Goal: Task Accomplishment & Management: Use online tool/utility

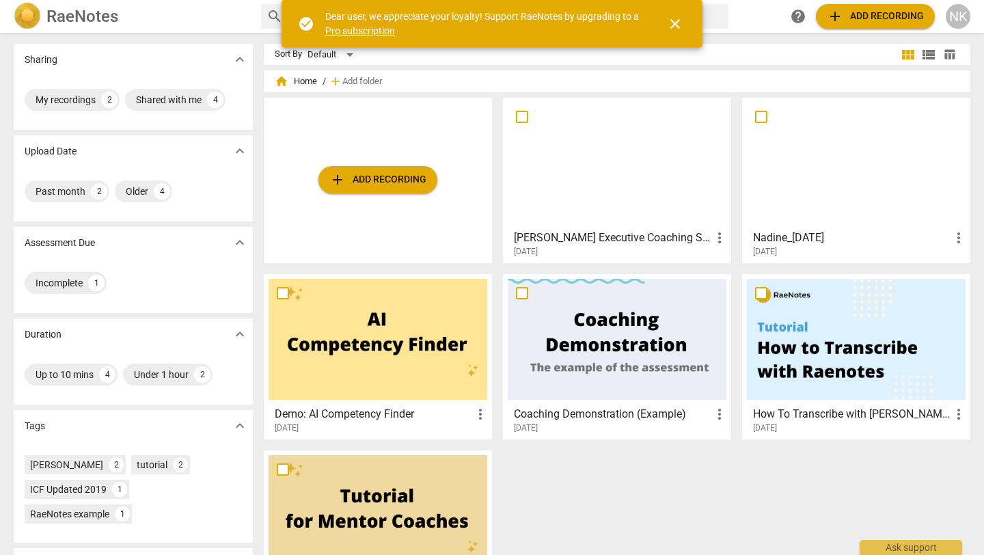
click at [356, 180] on span "add Add recording" at bounding box center [378, 180] width 97 height 16
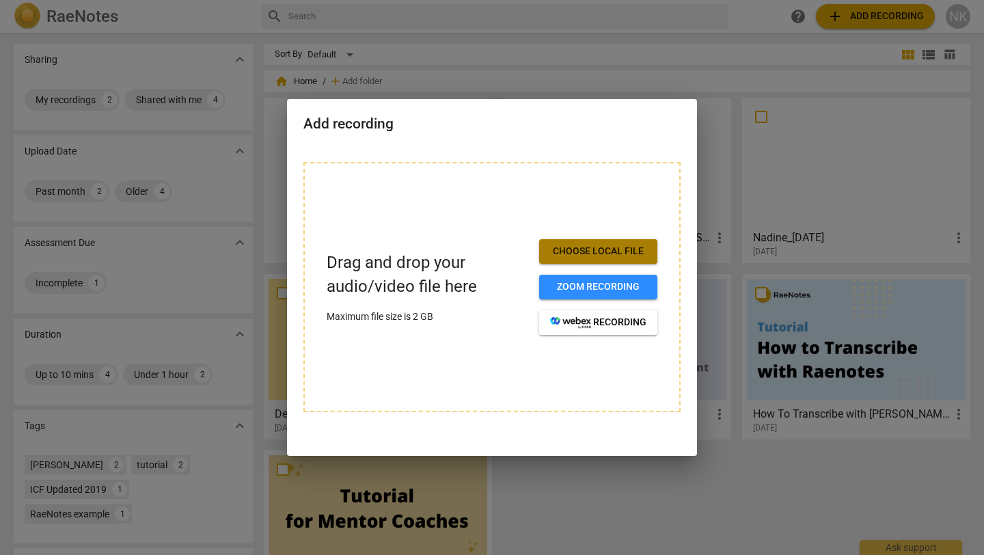
click at [590, 248] on span "Choose local file" at bounding box center [598, 252] width 96 height 14
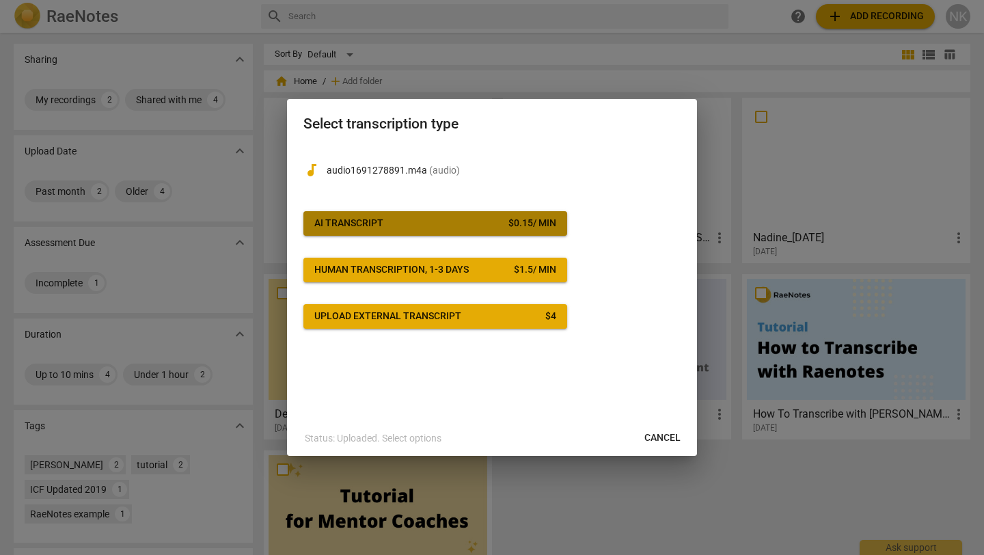
click at [511, 217] on div "$ 0.15 / min" at bounding box center [533, 224] width 48 height 14
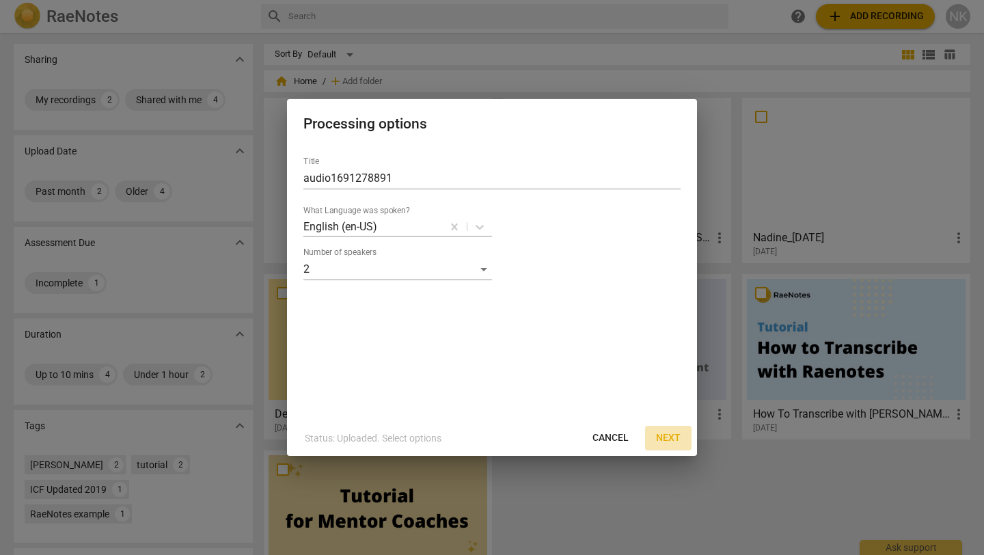
click at [664, 437] on span "Next" at bounding box center [668, 438] width 25 height 14
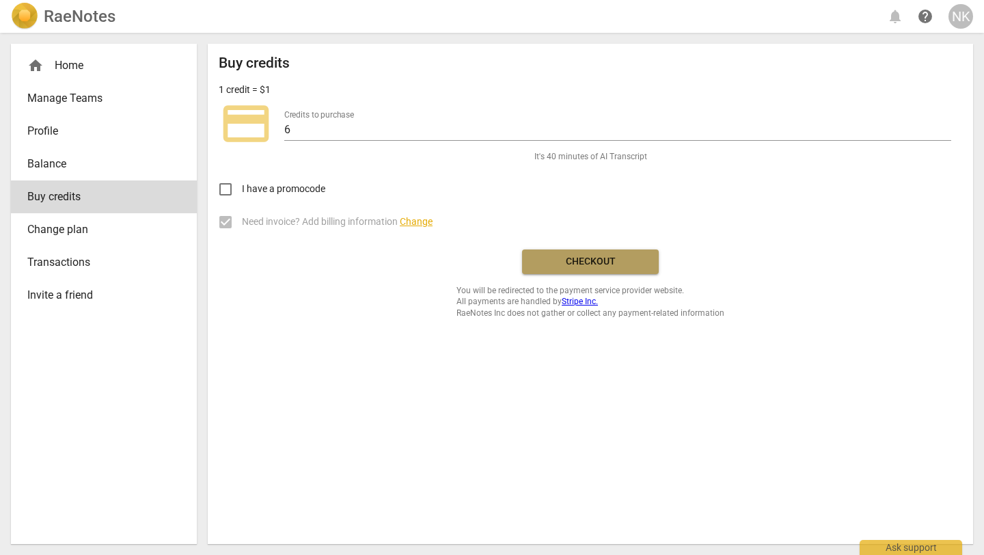
click at [567, 270] on button "Checkout" at bounding box center [590, 262] width 137 height 25
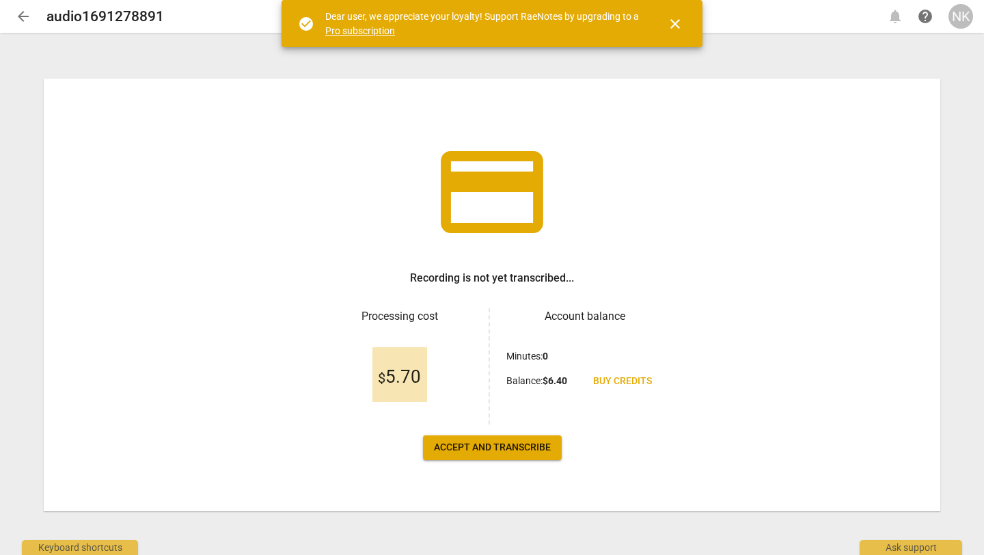
click at [477, 448] on span "Accept and transcribe" at bounding box center [492, 448] width 117 height 14
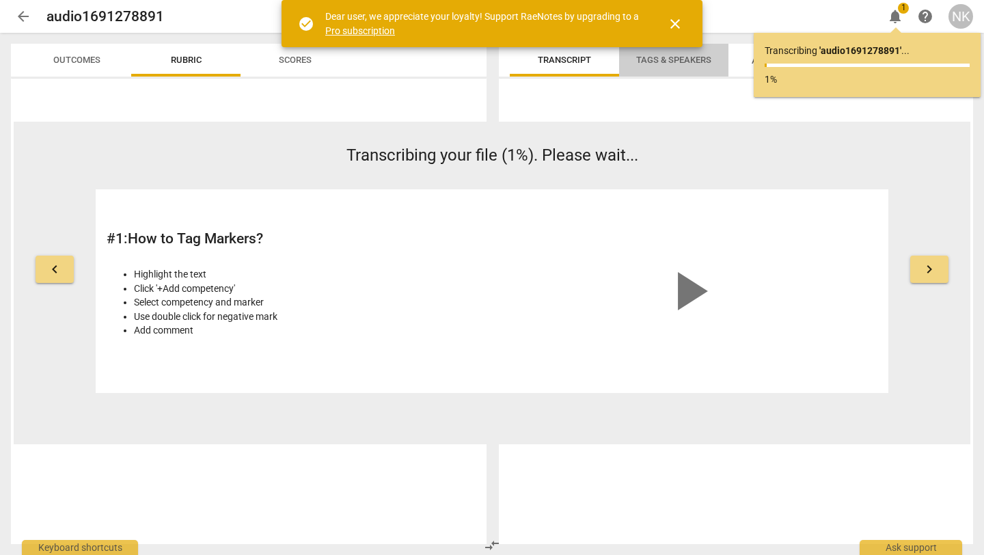
click at [664, 62] on span "Tags & Speakers" at bounding box center [673, 60] width 75 height 10
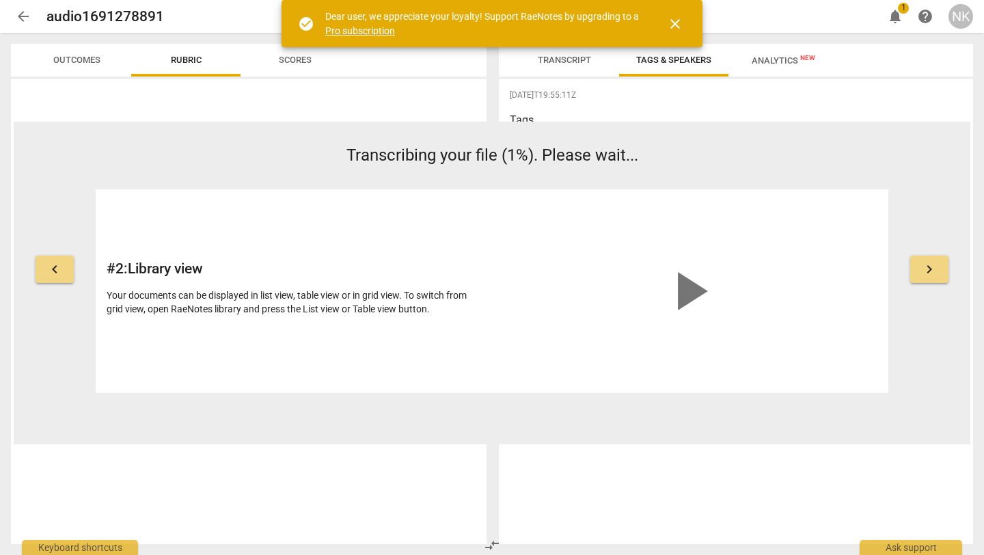
click at [572, 67] on span "Transcript" at bounding box center [565, 60] width 86 height 18
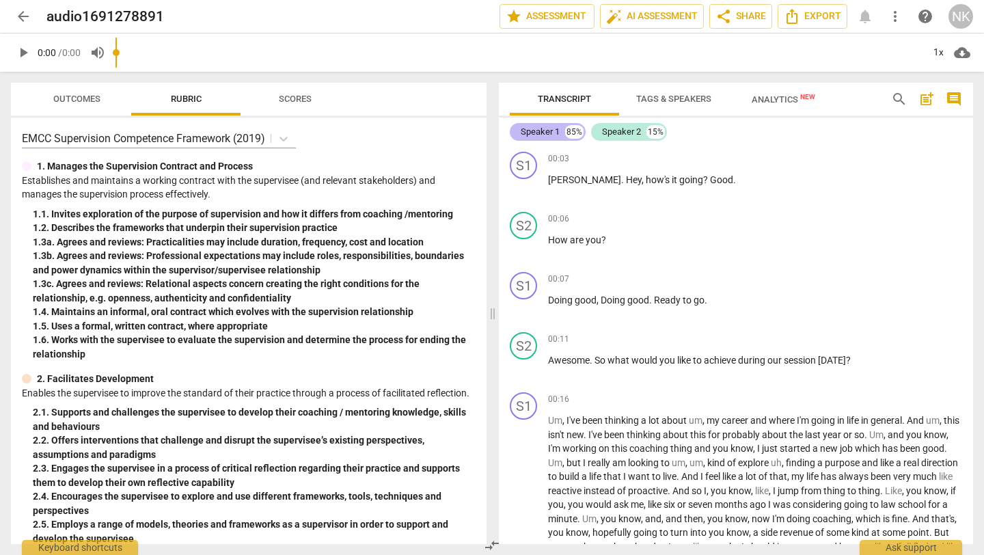
click at [526, 136] on div "Speaker 1" at bounding box center [540, 132] width 39 height 14
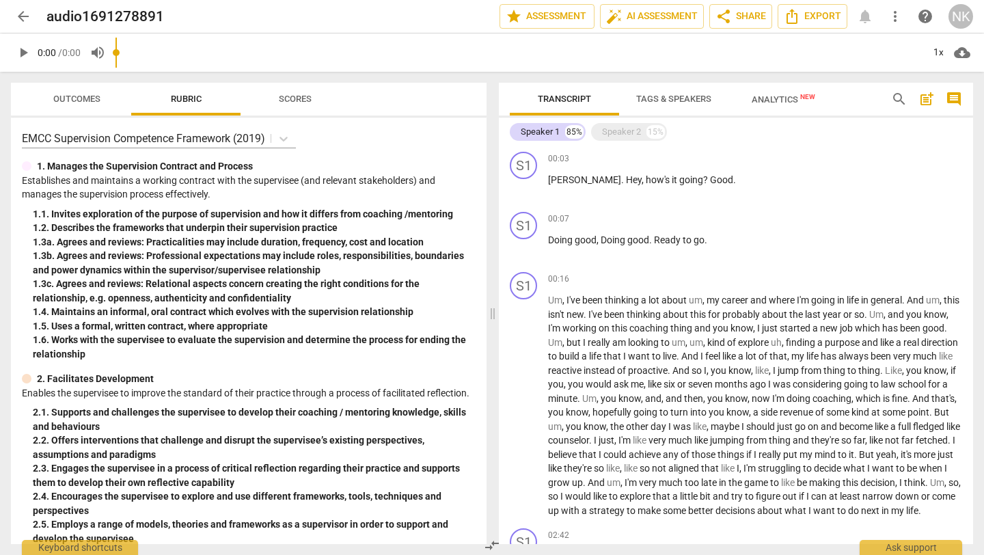
click at [656, 100] on span "Tags & Speakers" at bounding box center [673, 99] width 75 height 10
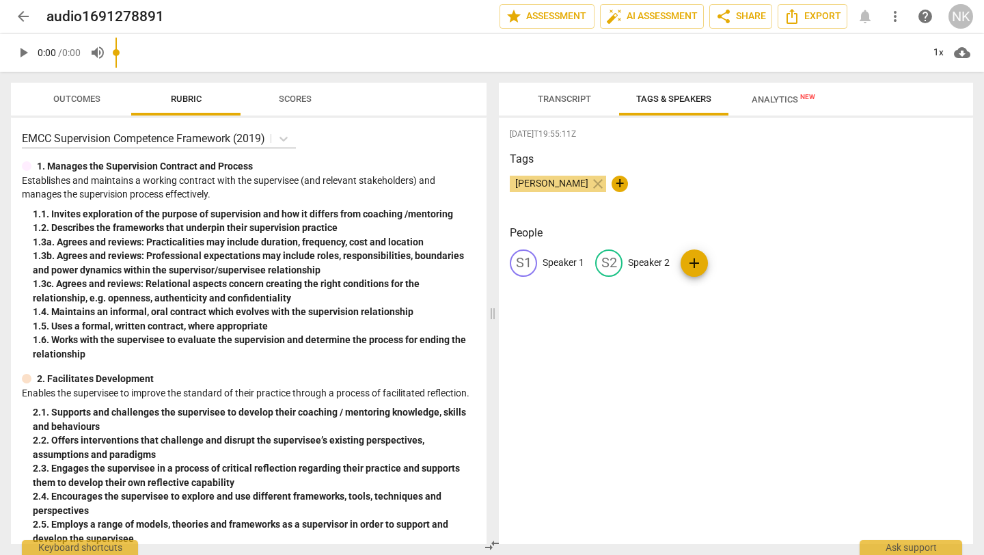
click at [549, 264] on p "Speaker 1" at bounding box center [564, 263] width 42 height 14
type input "Liz (Client)"
click at [727, 256] on p "Speaker 2" at bounding box center [738, 263] width 42 height 14
type input "Coach"
click at [785, 316] on div "2025-08-14T19:55:11Z Tags Nadine Karp McHugh close + People L( Liz (Client) edi…" at bounding box center [736, 331] width 474 height 427
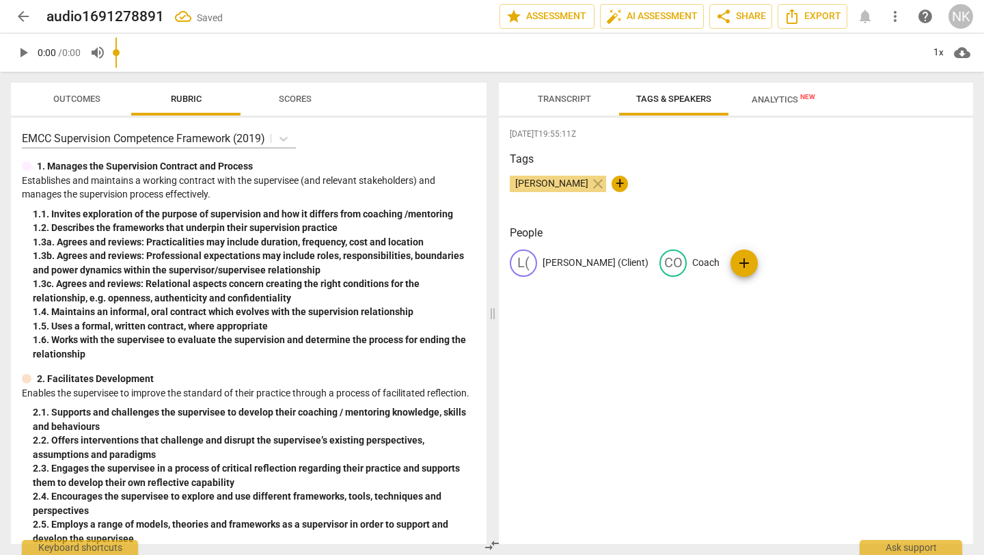
click at [662, 263] on div "L( Liz (Client) CO Coach add" at bounding box center [736, 269] width 453 height 38
click at [731, 263] on span "add" at bounding box center [744, 263] width 27 height 16
click at [693, 256] on p "Coach" at bounding box center [706, 263] width 27 height 14
click at [693, 262] on input "Coach" at bounding box center [747, 263] width 109 height 22
click at [703, 259] on input "Nadine (Coach" at bounding box center [747, 263] width 109 height 22
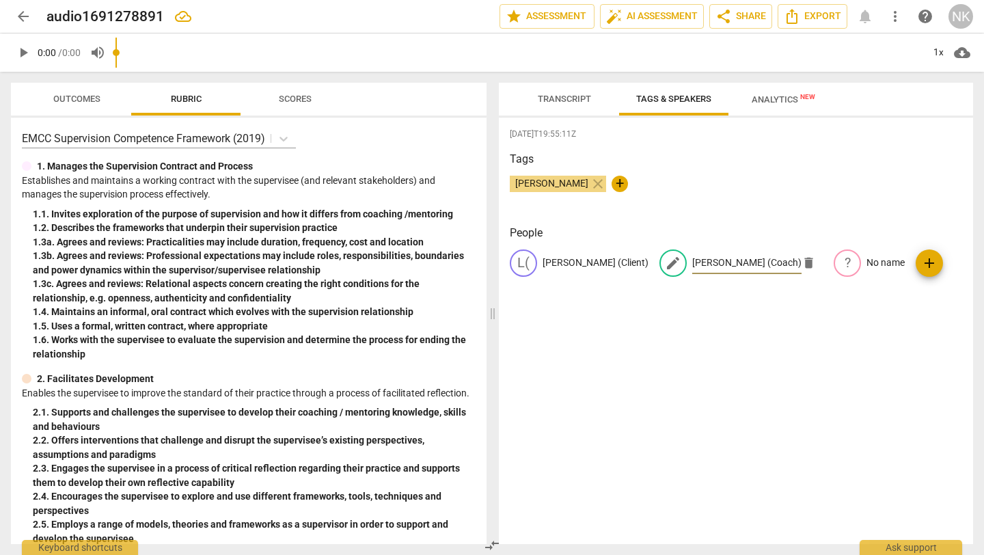
type input "Nadine (Coach)"
click at [649, 340] on div "2025-08-14T19:55:11Z Tags Nadine Karp McHugh close + People L( Liz (Client) edi…" at bounding box center [736, 331] width 474 height 427
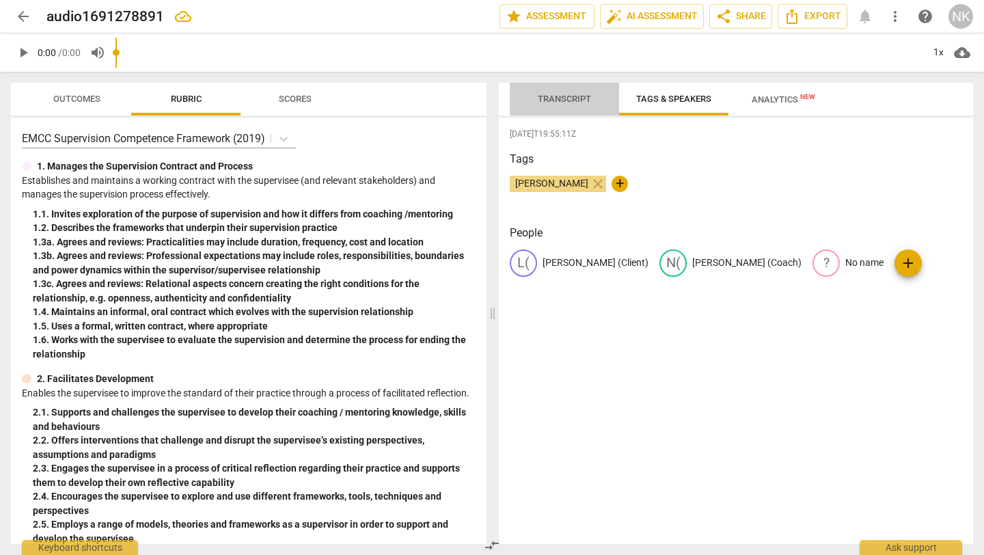
click at [574, 100] on span "Transcript" at bounding box center [564, 99] width 53 height 10
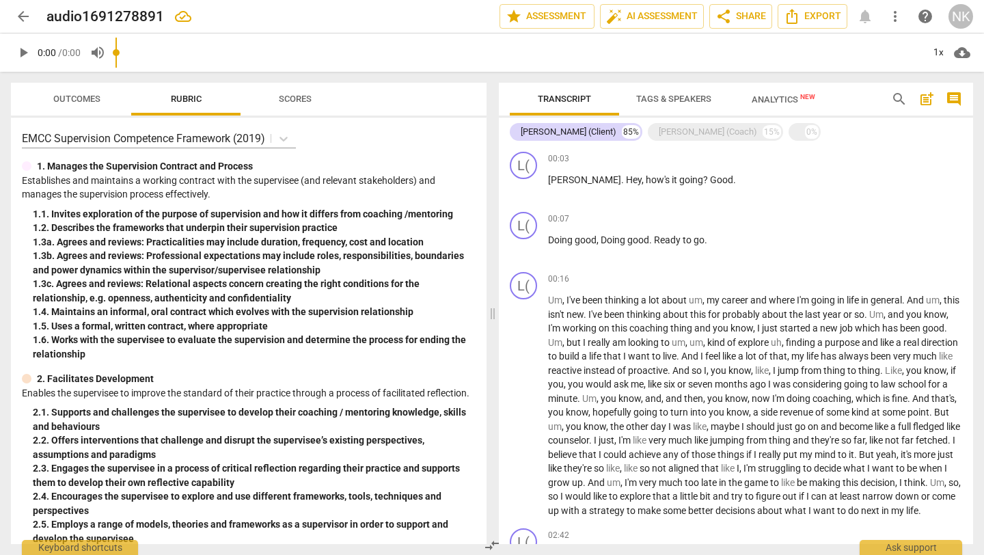
click at [565, 98] on span "Transcript" at bounding box center [564, 99] width 53 height 10
click at [89, 99] on span "Outcomes" at bounding box center [76, 99] width 47 height 10
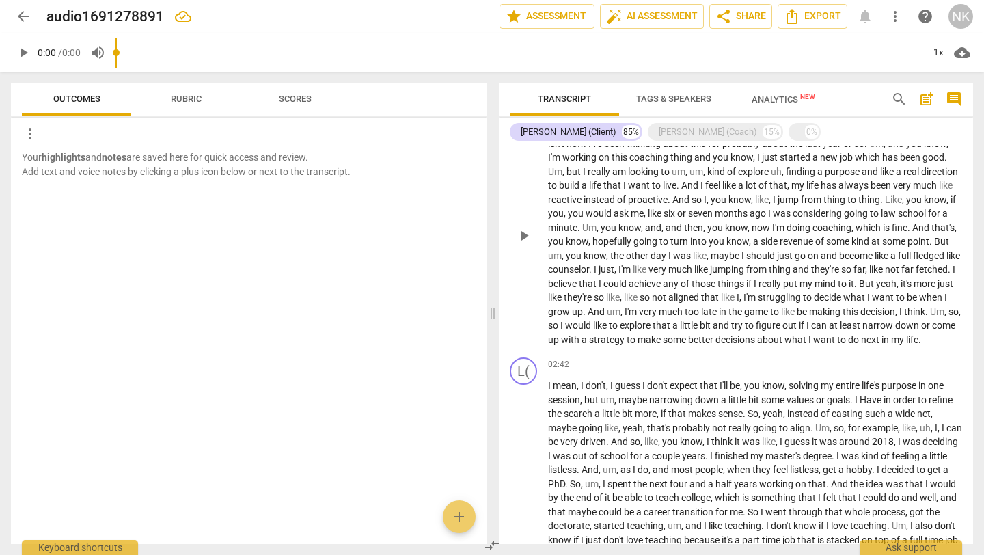
scroll to position [15, 0]
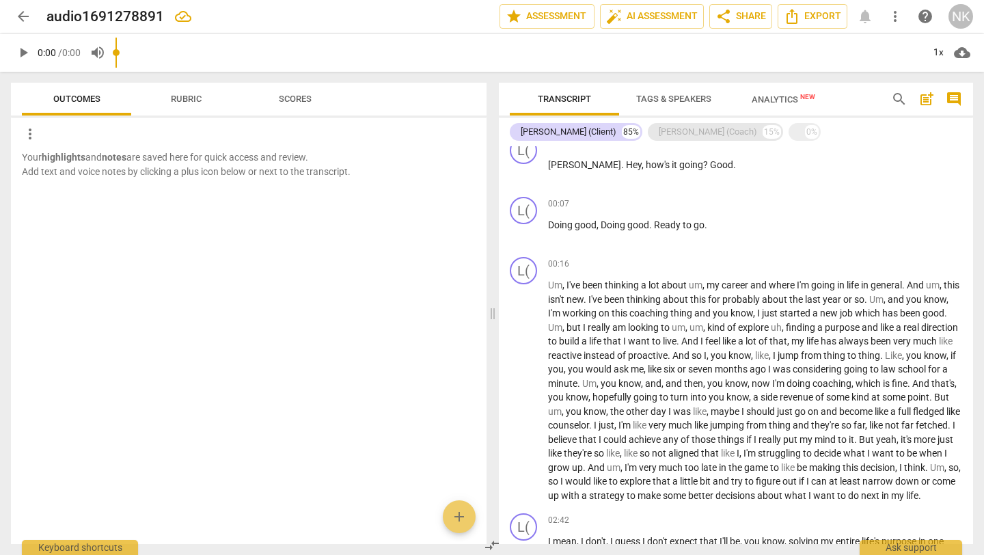
click at [659, 127] on div "Nadine (Coach)" at bounding box center [708, 132] width 98 height 14
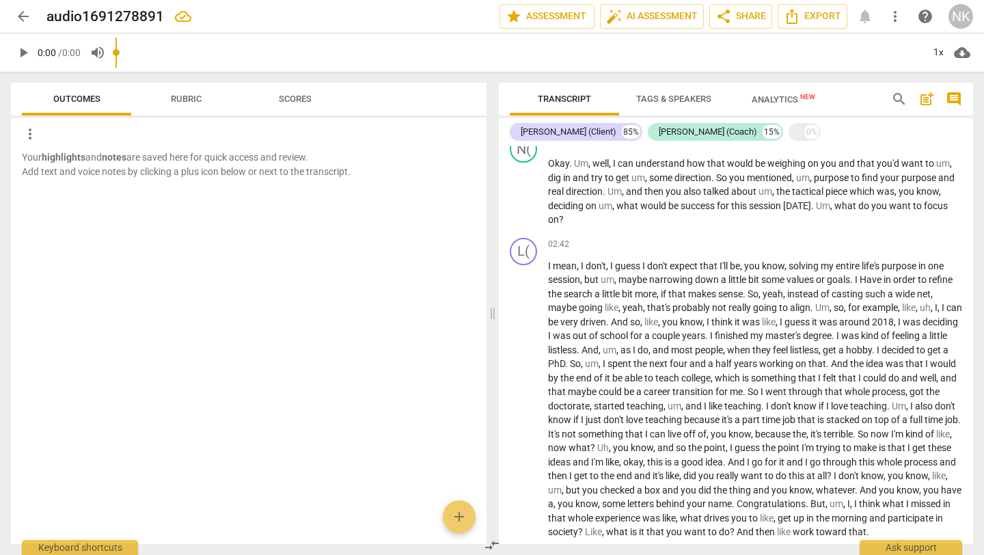
scroll to position [0, 0]
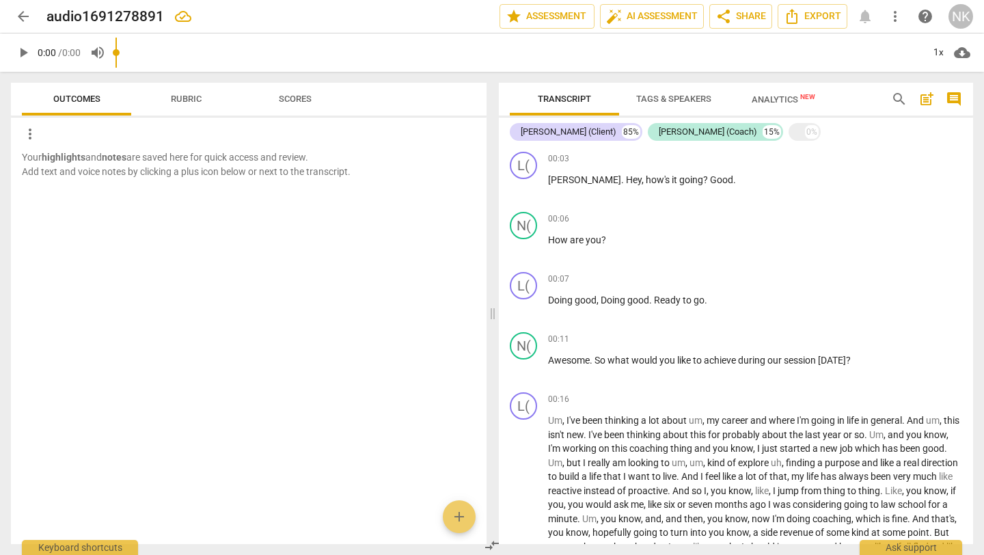
click at [779, 99] on span "Analytics New" at bounding box center [784, 99] width 64 height 10
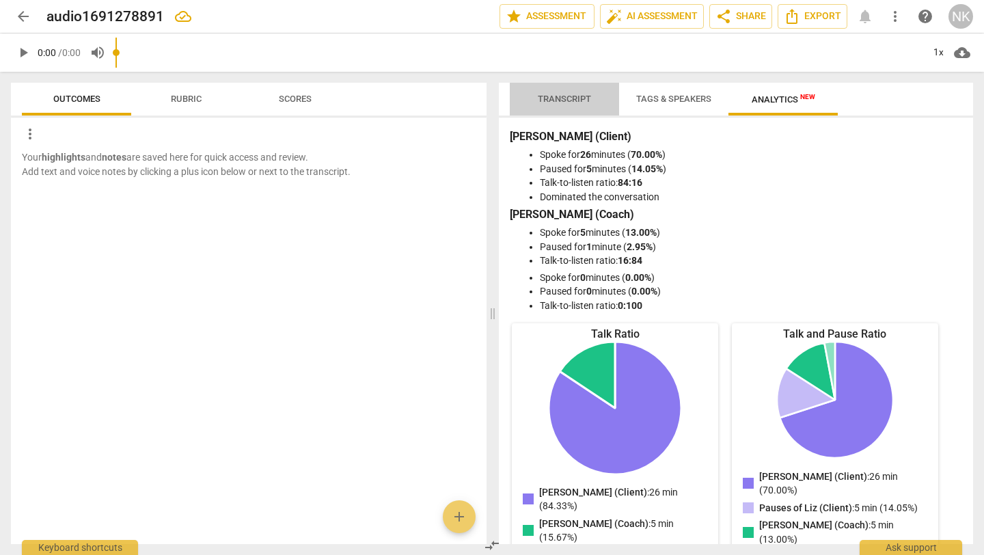
click at [549, 98] on span "Transcript" at bounding box center [564, 99] width 53 height 10
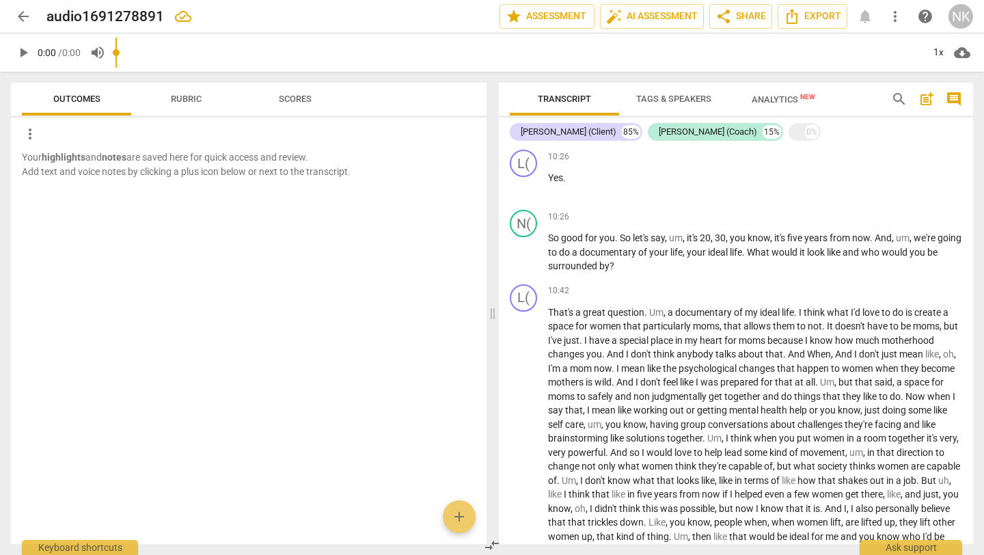
scroll to position [2081, 0]
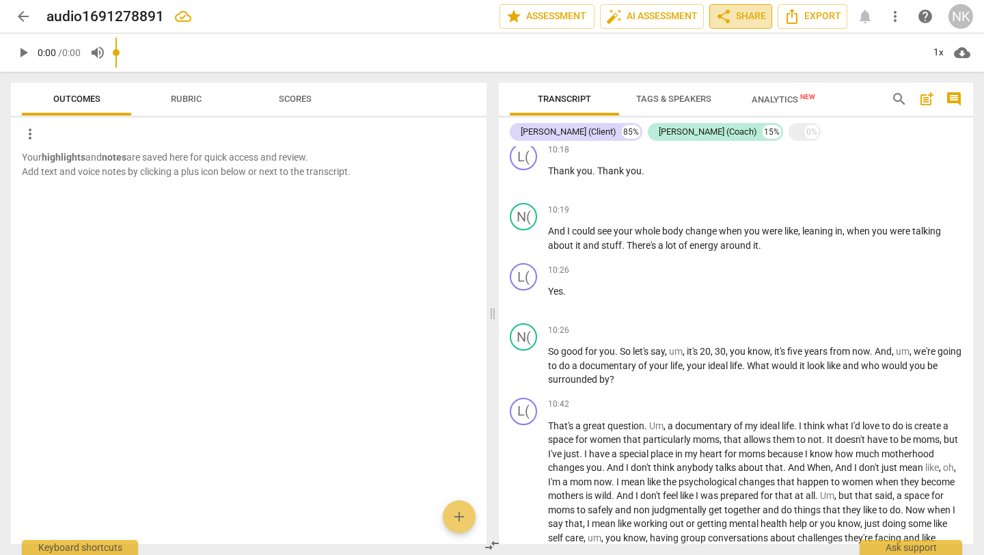
click at [740, 12] on span "share Share" at bounding box center [741, 16] width 51 height 16
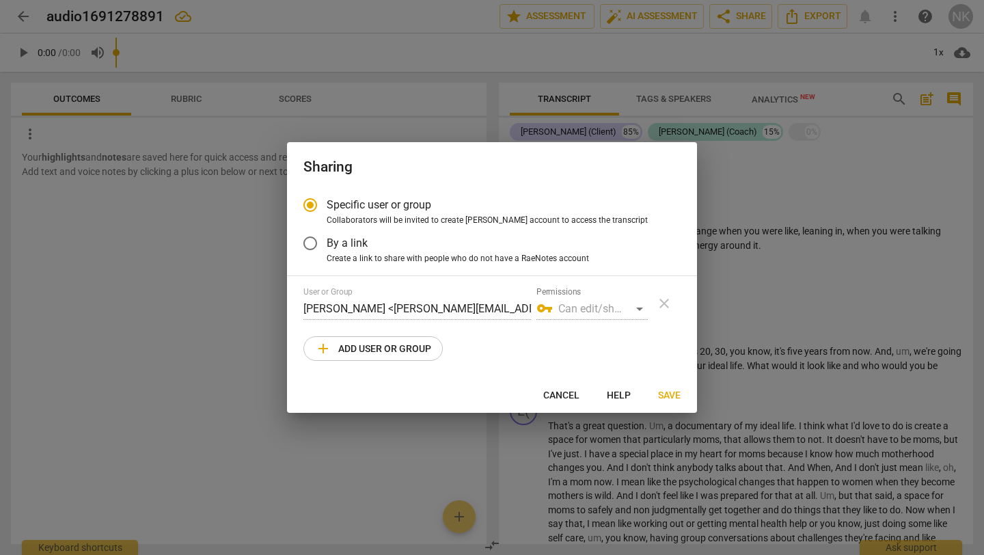
click at [375, 349] on span "add Add user or group" at bounding box center [373, 348] width 116 height 16
radio input "false"
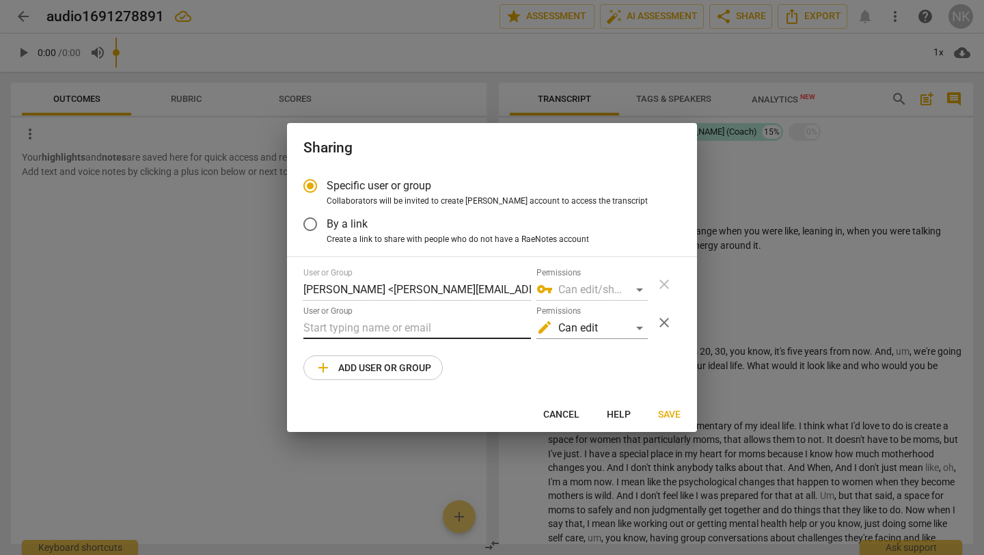
click at [364, 325] on input "text" at bounding box center [418, 328] width 228 height 22
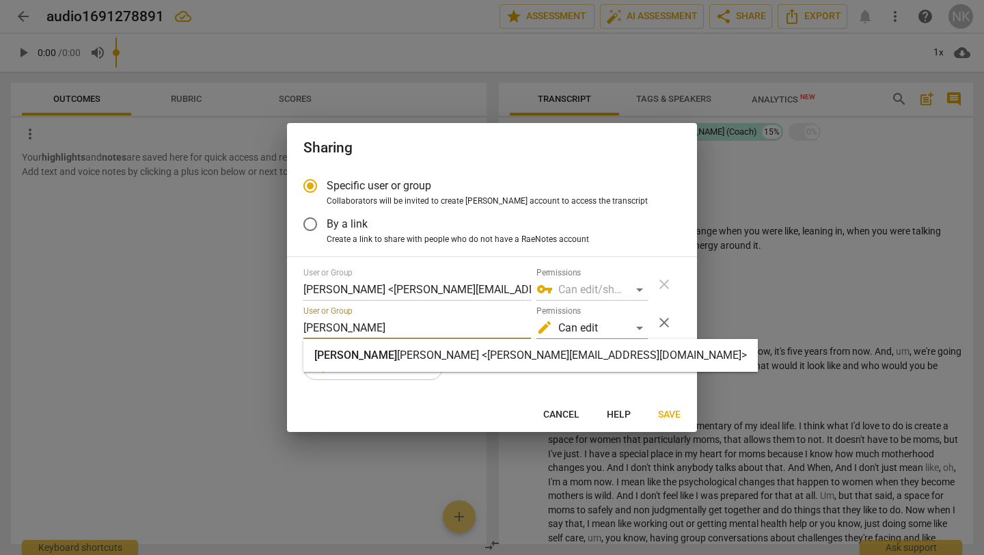
type input "paulette"
click at [397, 361] on strong "Rao <paulette@truenorthresources.com>" at bounding box center [572, 355] width 350 height 13
radio input "false"
type input "Paulette Rao <paulette@truenorthresources.com>"
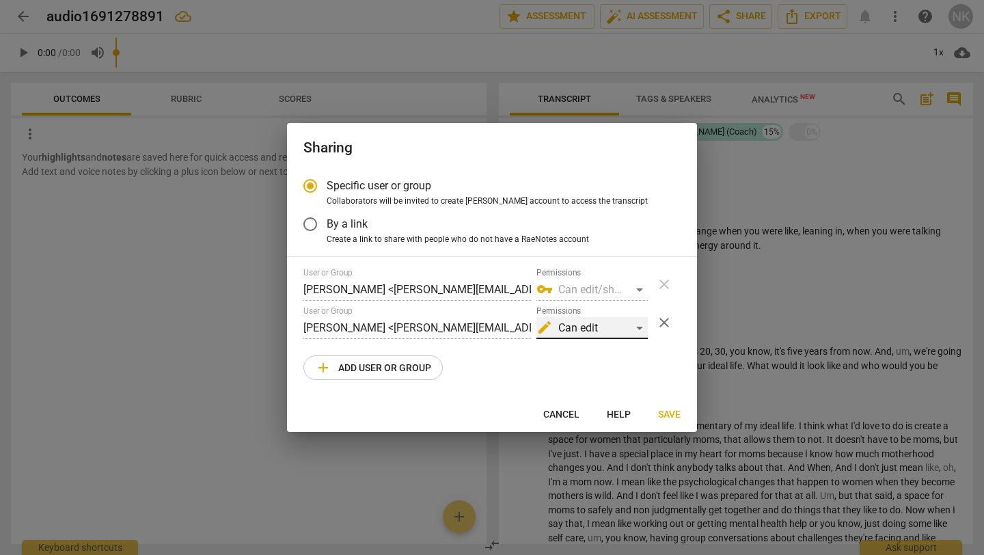
click at [639, 331] on div "edit Can edit" at bounding box center [592, 328] width 111 height 22
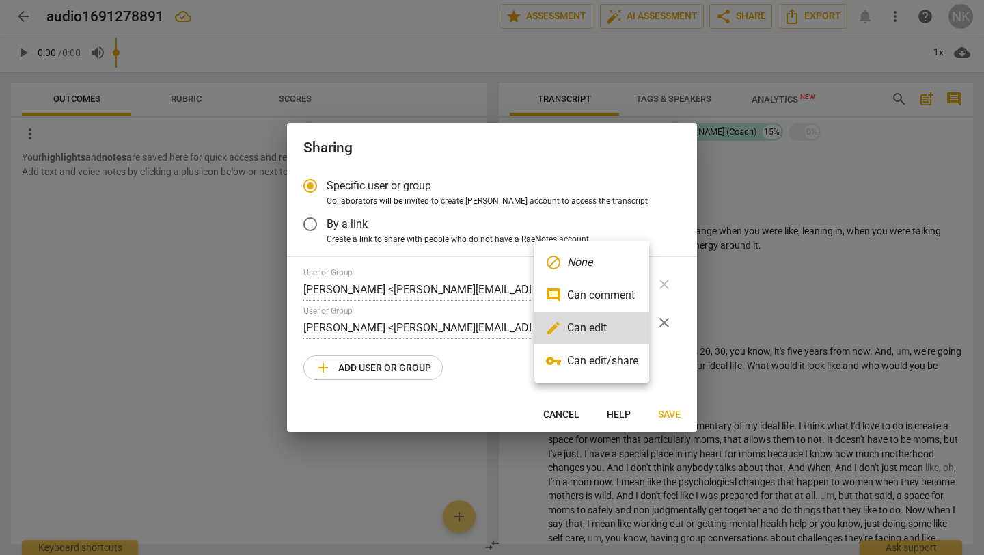
click at [619, 363] on li "vpn_key Can edit/share" at bounding box center [592, 361] width 115 height 33
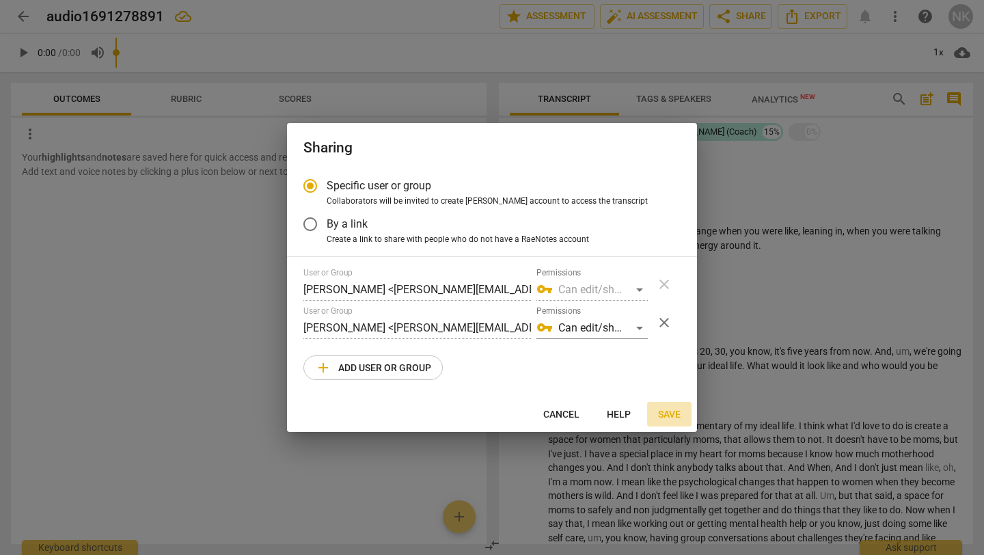
click at [669, 414] on span "Save" at bounding box center [669, 415] width 23 height 14
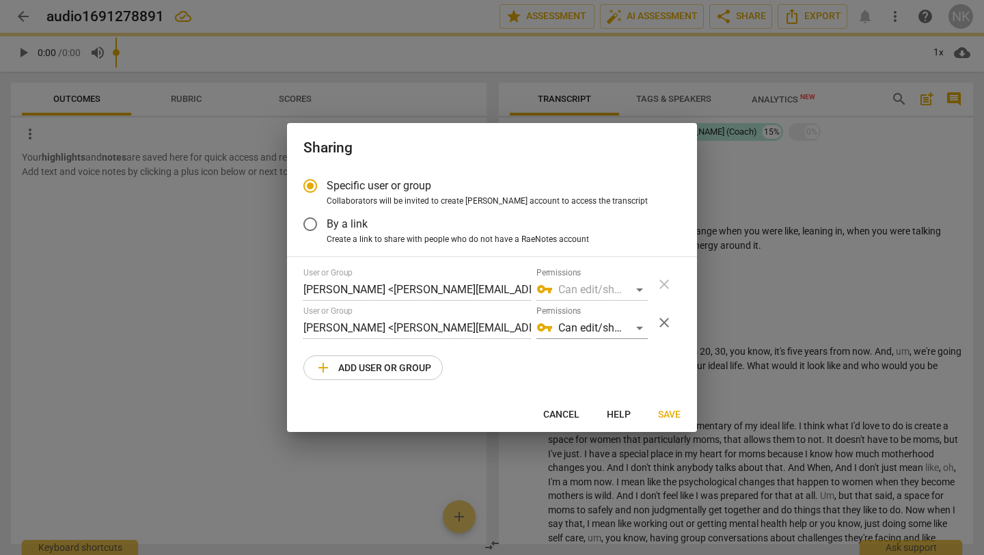
radio input "false"
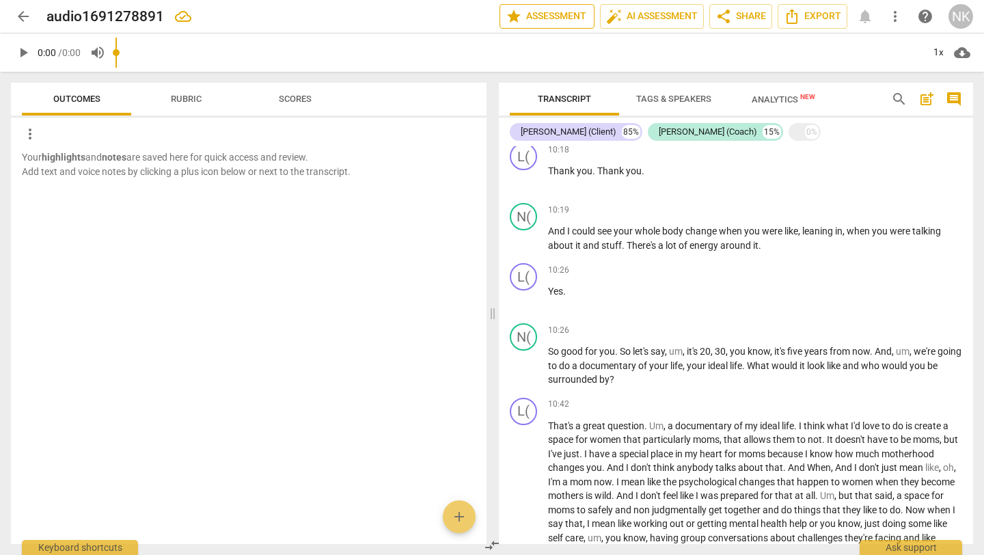
click at [536, 14] on span "star Assessment" at bounding box center [547, 16] width 83 height 16
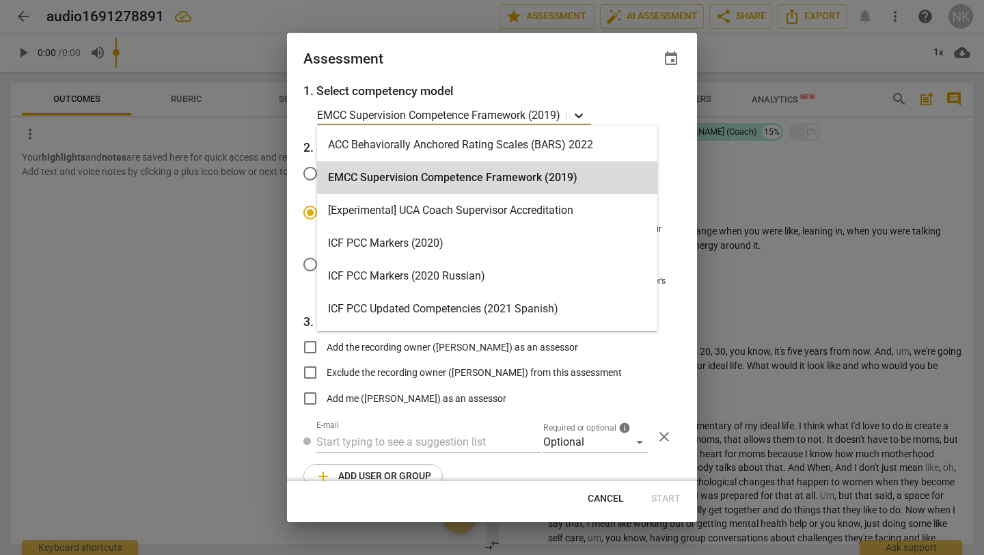
click at [582, 116] on icon at bounding box center [579, 116] width 14 height 14
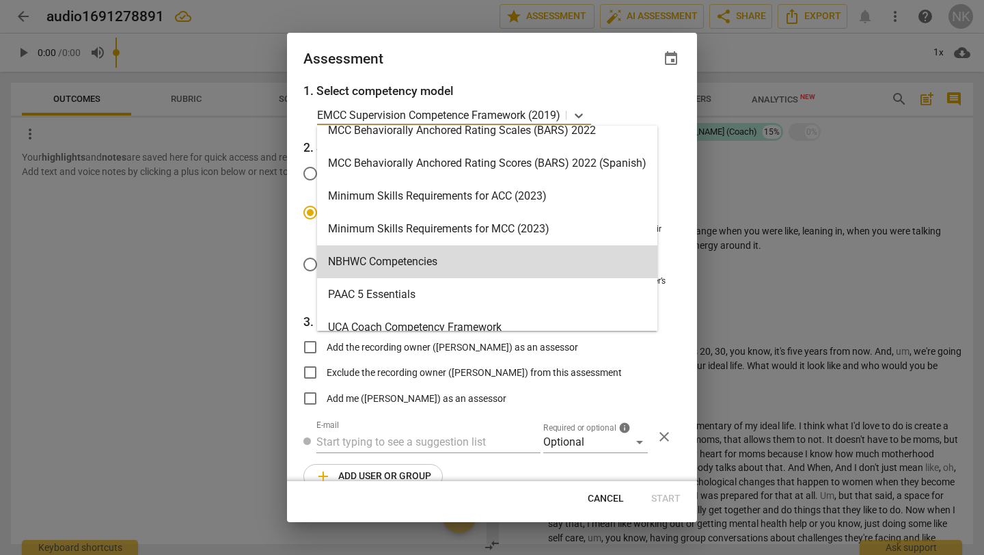
scroll to position [337, 0]
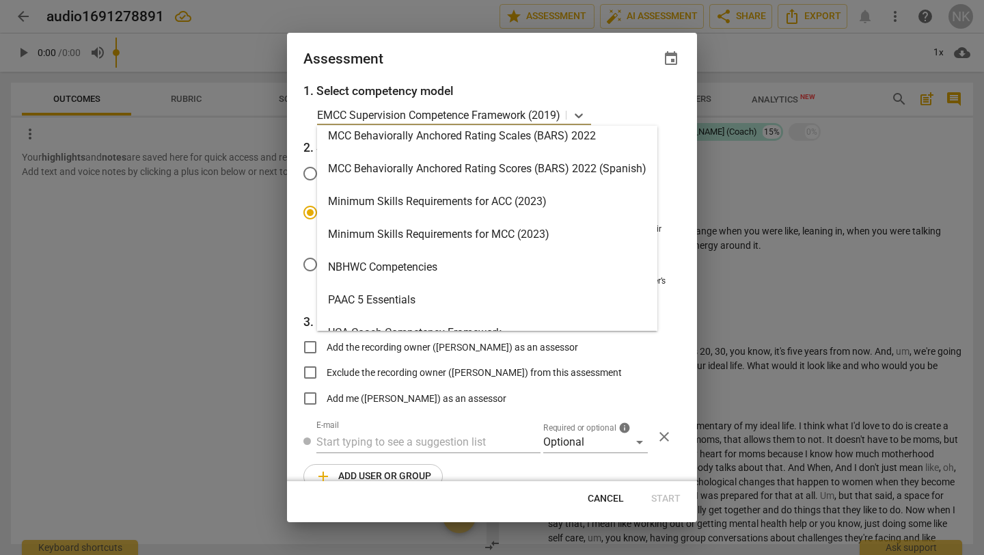
click at [478, 191] on div "Minimum Skills Requirements for ACC (2023)" at bounding box center [487, 201] width 340 height 33
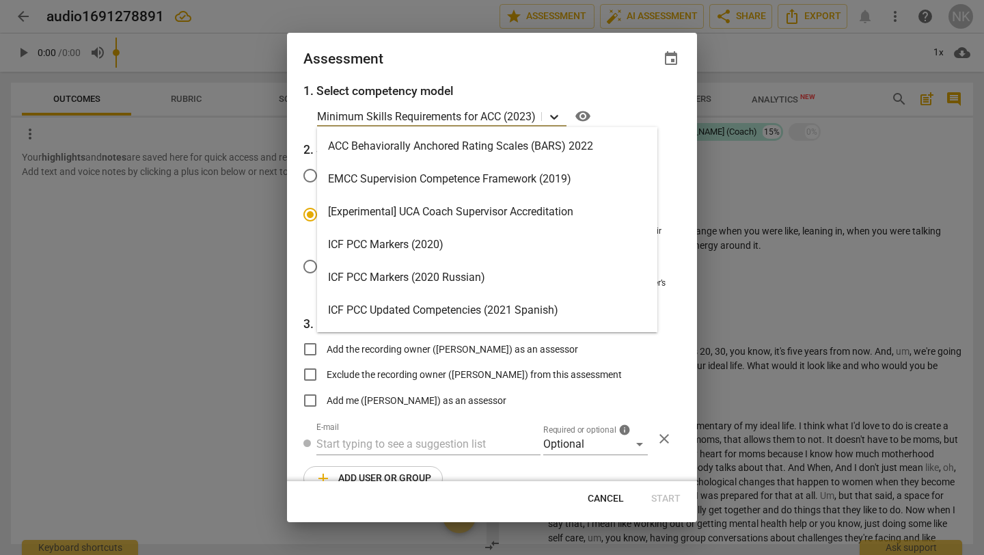
click at [559, 117] on icon at bounding box center [555, 117] width 14 height 14
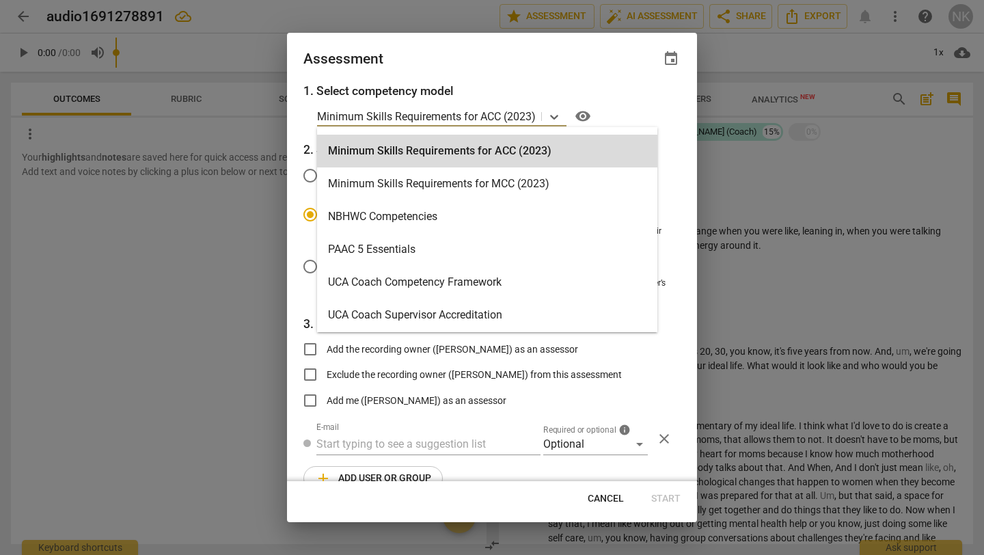
scroll to position [424, 0]
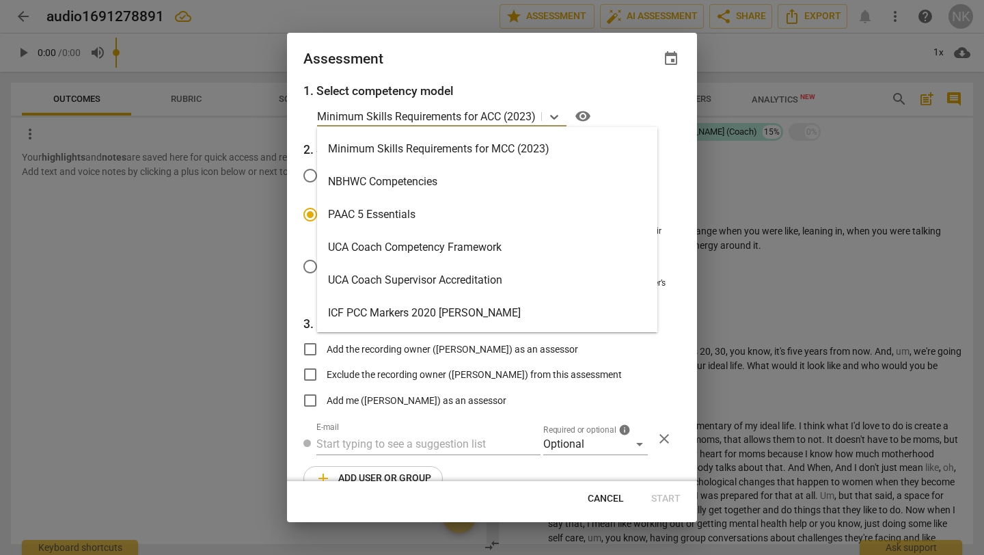
click at [430, 315] on div "ICF PCC Markers 2020 Paulette Rao" at bounding box center [487, 313] width 340 height 33
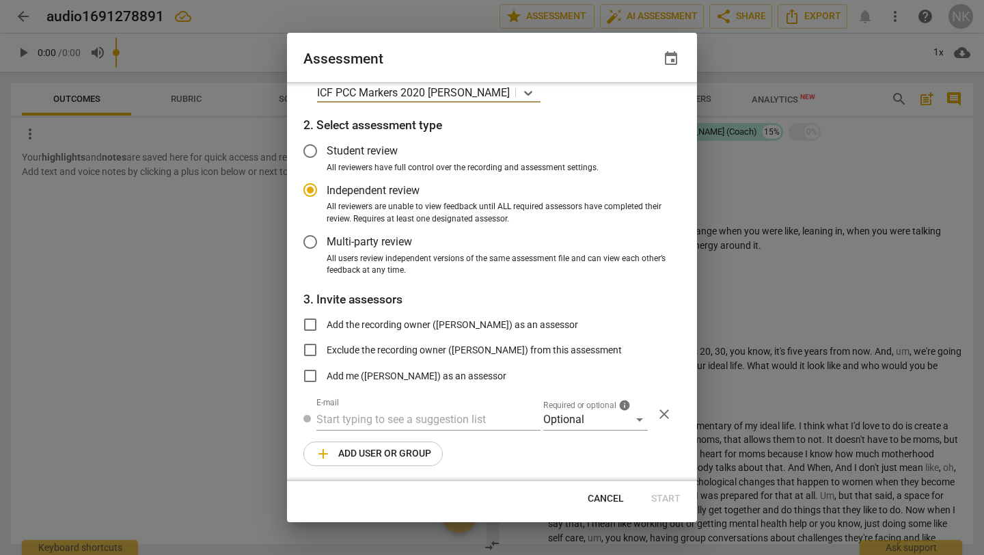
scroll to position [23, 0]
radio input "false"
click at [321, 421] on input "text" at bounding box center [429, 419] width 224 height 22
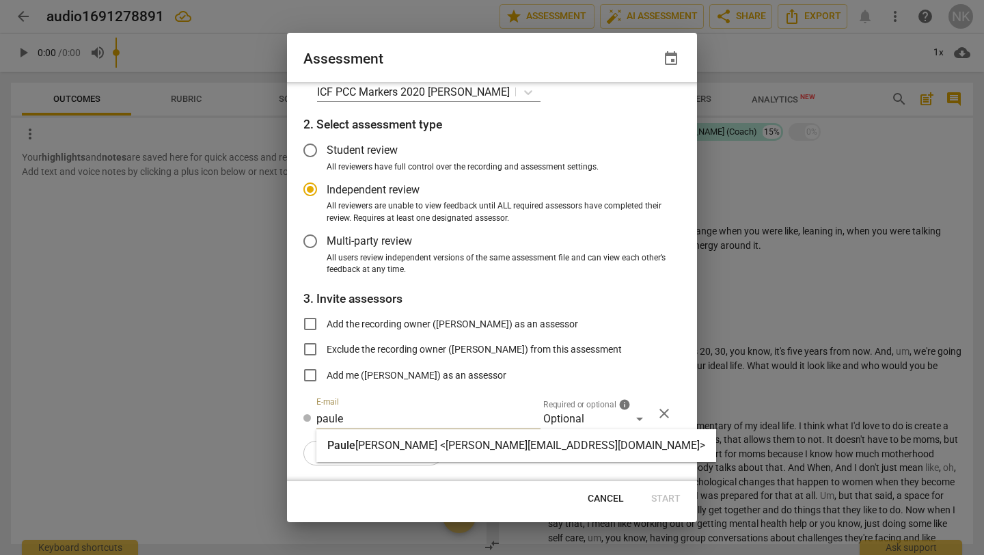
type input "paule"
click at [354, 457] on div "Paule tte Rao <paulette@truenorthresources.com>" at bounding box center [517, 445] width 400 height 33
radio input "false"
type input "Paulette Rao <paulette@truenorthresources.com>"
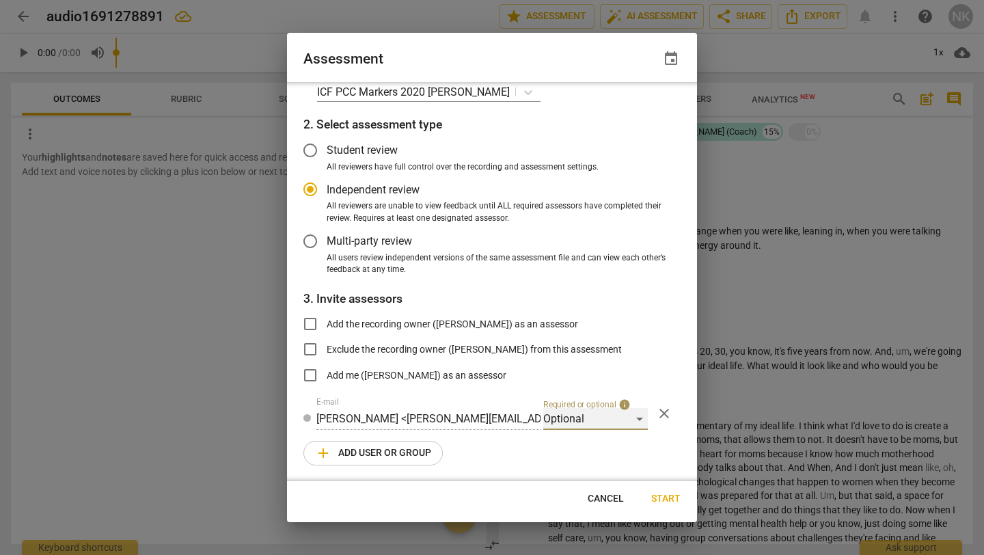
click at [639, 415] on div "Optional" at bounding box center [595, 419] width 105 height 22
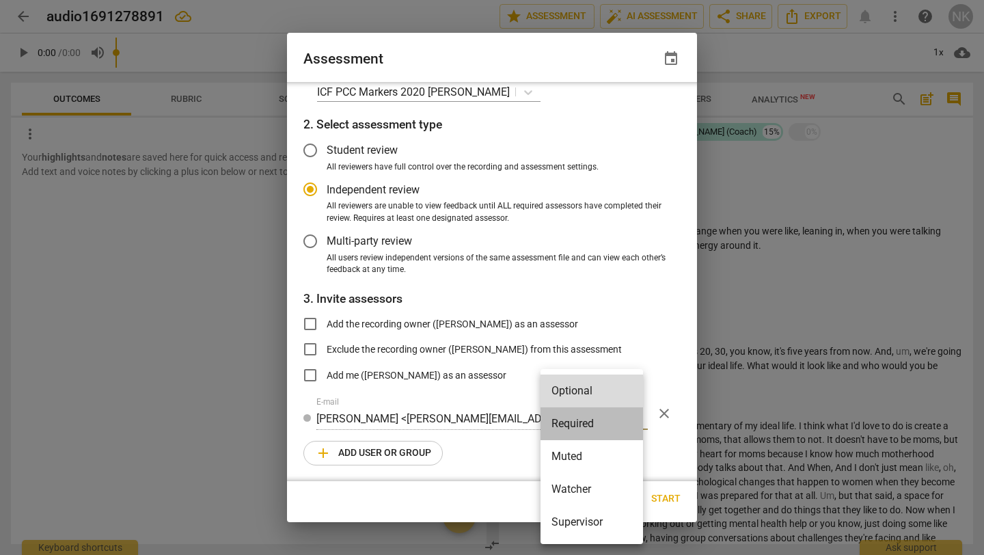
click at [610, 425] on li "Required" at bounding box center [592, 423] width 103 height 33
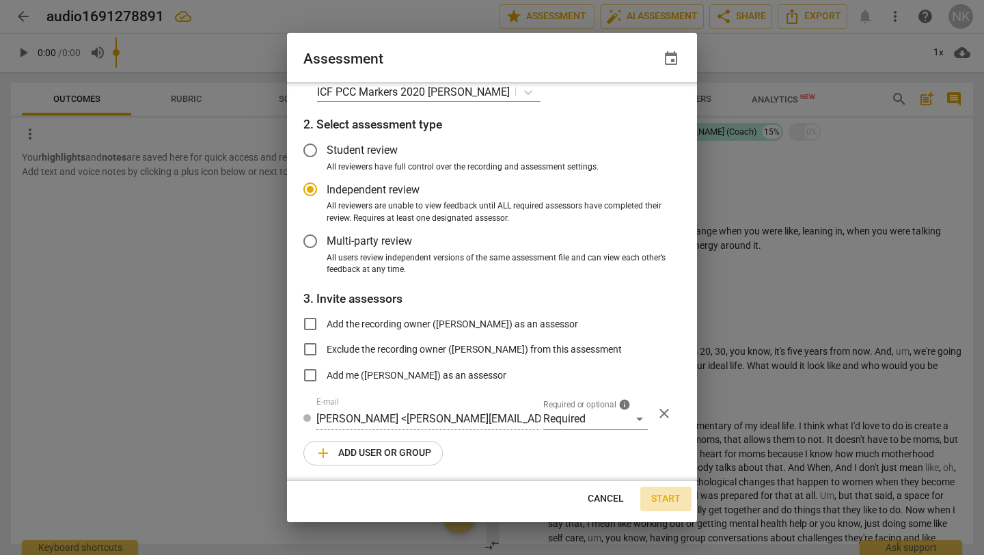
click at [664, 496] on span "Start" at bounding box center [666, 499] width 29 height 14
radio input "false"
type input "Nadine Karp McHugh <nadine@evolveupinc.com>"
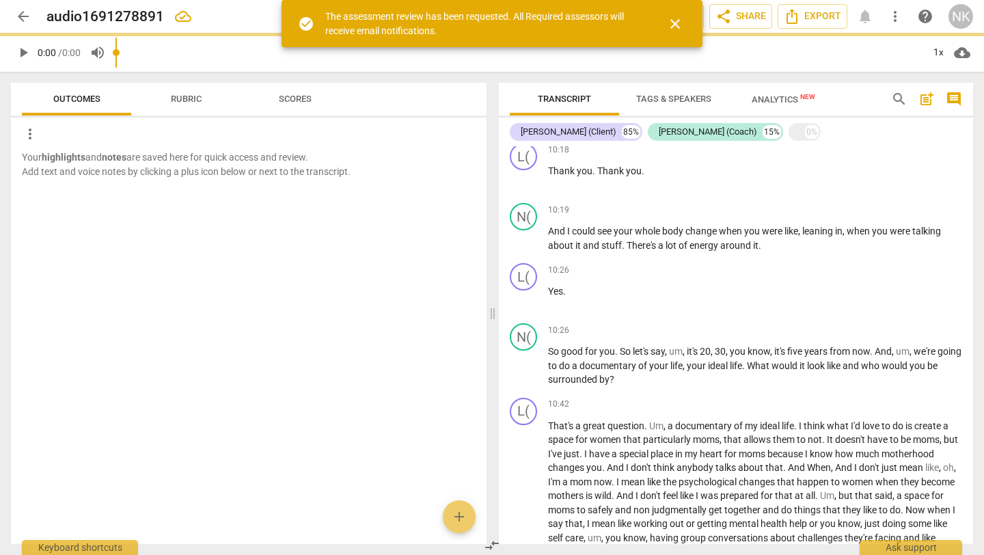
scroll to position [0, 0]
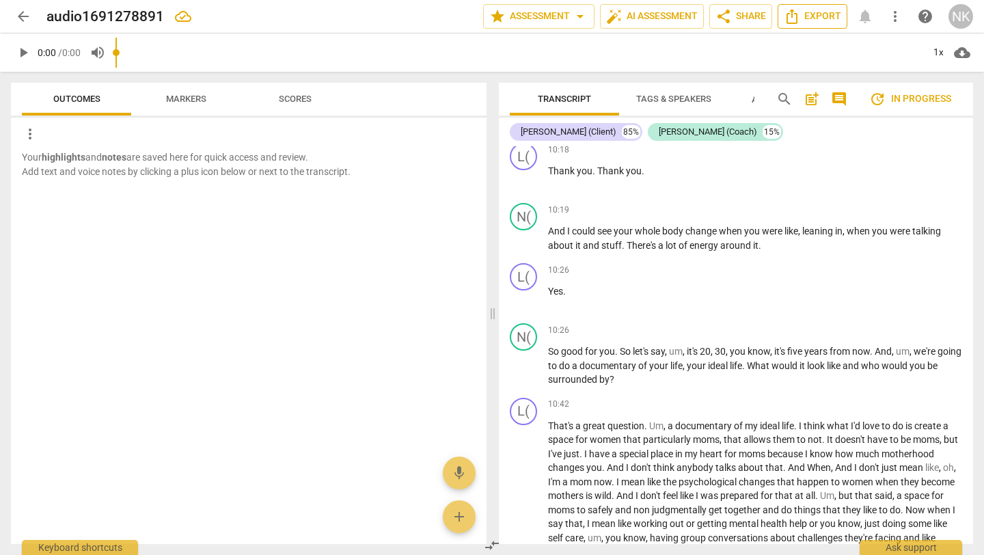
click at [822, 19] on span "Export" at bounding box center [812, 16] width 57 height 16
